Goal: Navigation & Orientation: Find specific page/section

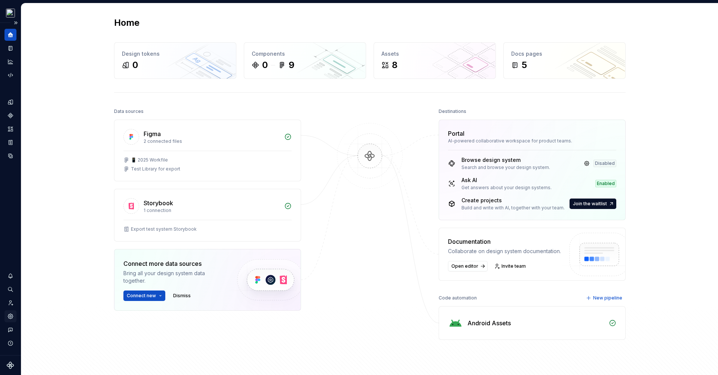
click at [13, 315] on icon "Settings" at bounding box center [10, 316] width 7 height 7
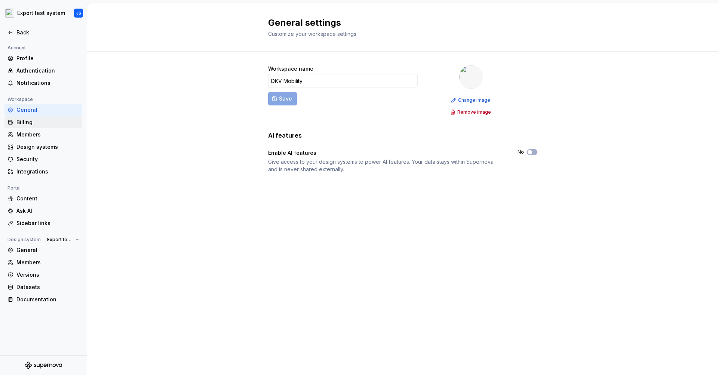
click at [32, 126] on div "Billing" at bounding box center [43, 122] width 78 height 12
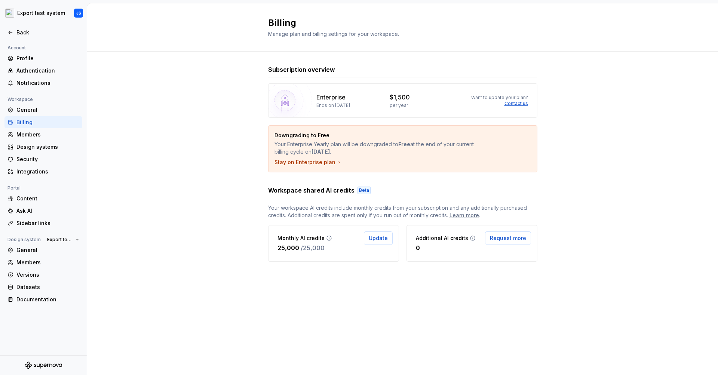
click at [188, 65] on div "Subscription overview Enterprise Ends on September 10, 2026 $1,500 per year Wan…" at bounding box center [402, 171] width 631 height 239
click at [35, 111] on div "General" at bounding box center [47, 109] width 63 height 7
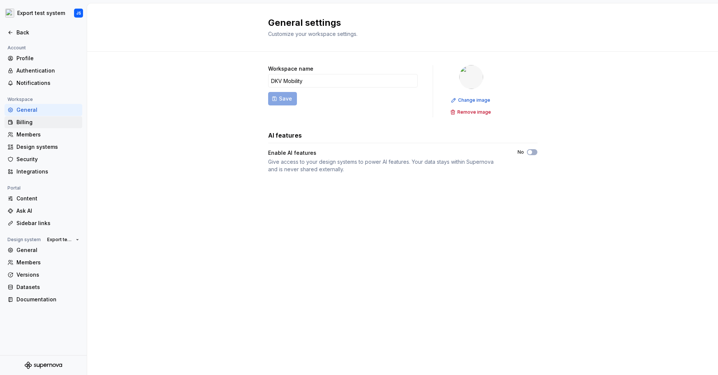
click at [34, 123] on div "Billing" at bounding box center [47, 122] width 63 height 7
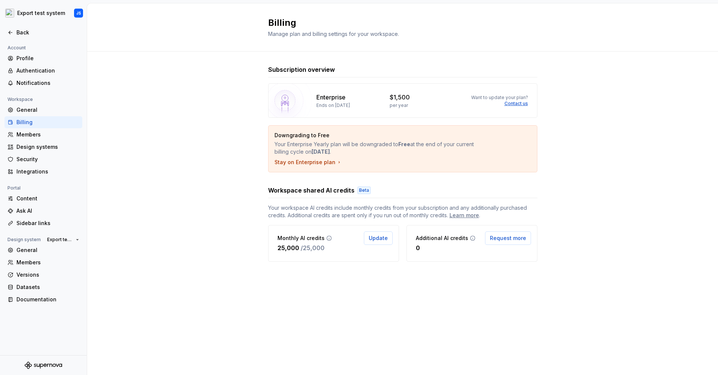
click at [174, 123] on div "Subscription overview Enterprise Ends on September 10, 2026 $1,500 per year Wan…" at bounding box center [402, 171] width 631 height 239
click at [14, 36] on div "Back" at bounding box center [43, 32] width 72 height 7
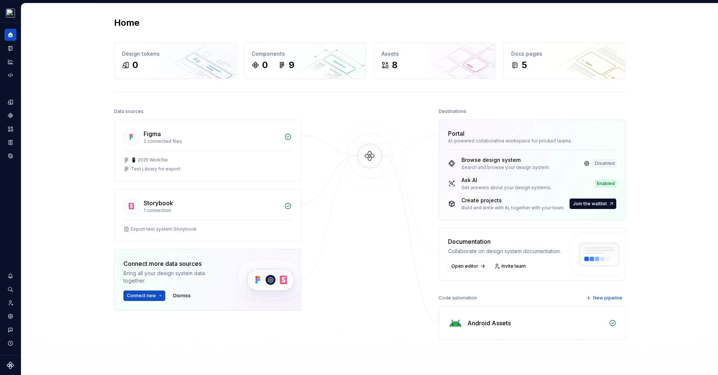
click at [490, 24] on div "Home" at bounding box center [370, 23] width 512 height 12
click at [653, 104] on div "Home Design tokens 0 Components 0 9 Assets 8 Docs pages 5 Data sources Figma 2 …" at bounding box center [369, 197] width 697 height 389
